Goal: Use online tool/utility: Utilize a website feature to perform a specific function

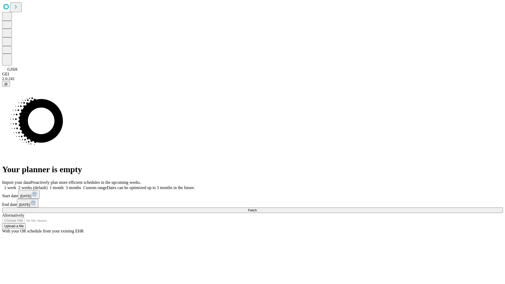
click at [16, 185] on label "1 week" at bounding box center [9, 187] width 14 height 4
click at [257, 208] on span "Fetch" at bounding box center [252, 210] width 9 height 4
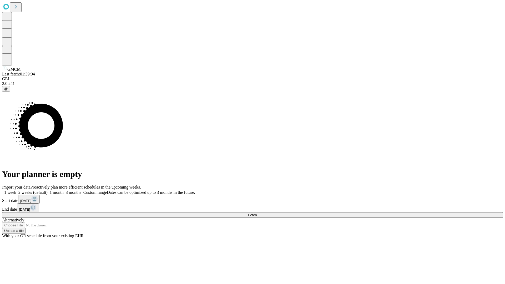
click at [16, 190] on label "1 week" at bounding box center [9, 192] width 14 height 4
click at [257, 213] on span "Fetch" at bounding box center [252, 215] width 9 height 4
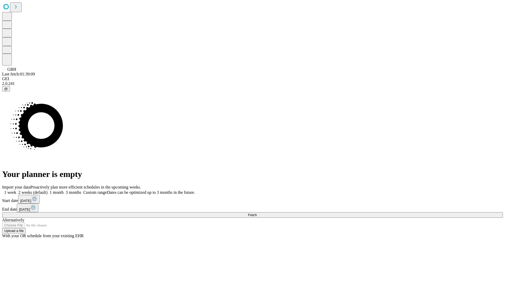
click at [16, 190] on label "1 week" at bounding box center [9, 192] width 14 height 4
click at [257, 213] on span "Fetch" at bounding box center [252, 215] width 9 height 4
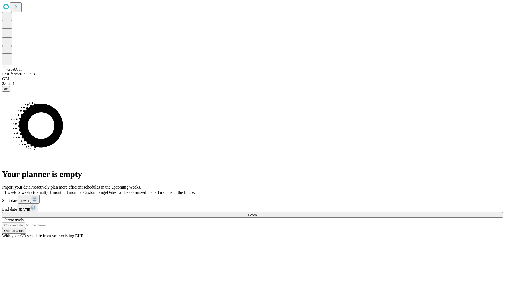
click at [16, 190] on label "1 week" at bounding box center [9, 192] width 14 height 4
click at [257, 213] on span "Fetch" at bounding box center [252, 215] width 9 height 4
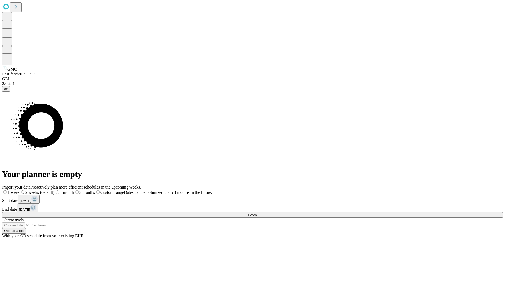
click at [257, 213] on span "Fetch" at bounding box center [252, 215] width 9 height 4
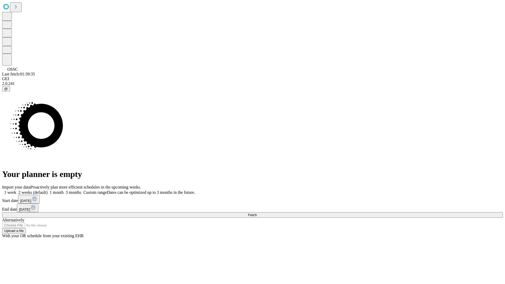
click at [16, 190] on label "1 week" at bounding box center [9, 192] width 14 height 4
click at [257, 213] on span "Fetch" at bounding box center [252, 215] width 9 height 4
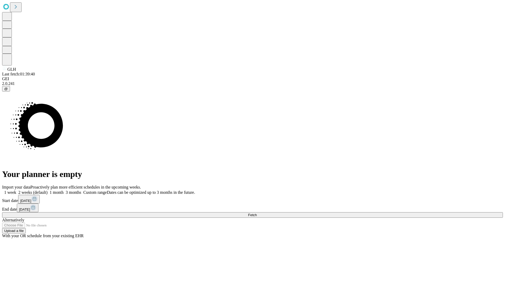
click at [16, 190] on label "1 week" at bounding box center [9, 192] width 14 height 4
click at [257, 213] on span "Fetch" at bounding box center [252, 215] width 9 height 4
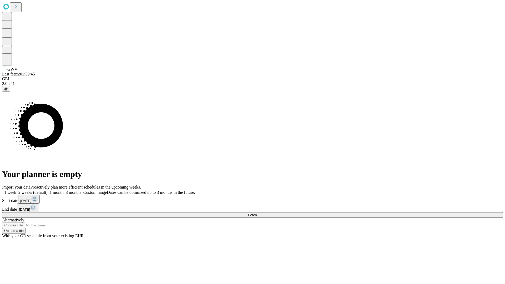
click at [16, 190] on label "1 week" at bounding box center [9, 192] width 14 height 4
click at [257, 213] on span "Fetch" at bounding box center [252, 215] width 9 height 4
click at [16, 190] on label "1 week" at bounding box center [9, 192] width 14 height 4
click at [257, 213] on span "Fetch" at bounding box center [252, 215] width 9 height 4
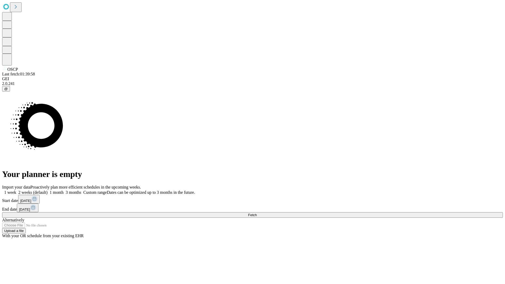
click at [16, 190] on label "1 week" at bounding box center [9, 192] width 14 height 4
click at [257, 213] on span "Fetch" at bounding box center [252, 215] width 9 height 4
